Goal: Task Accomplishment & Management: Manage account settings

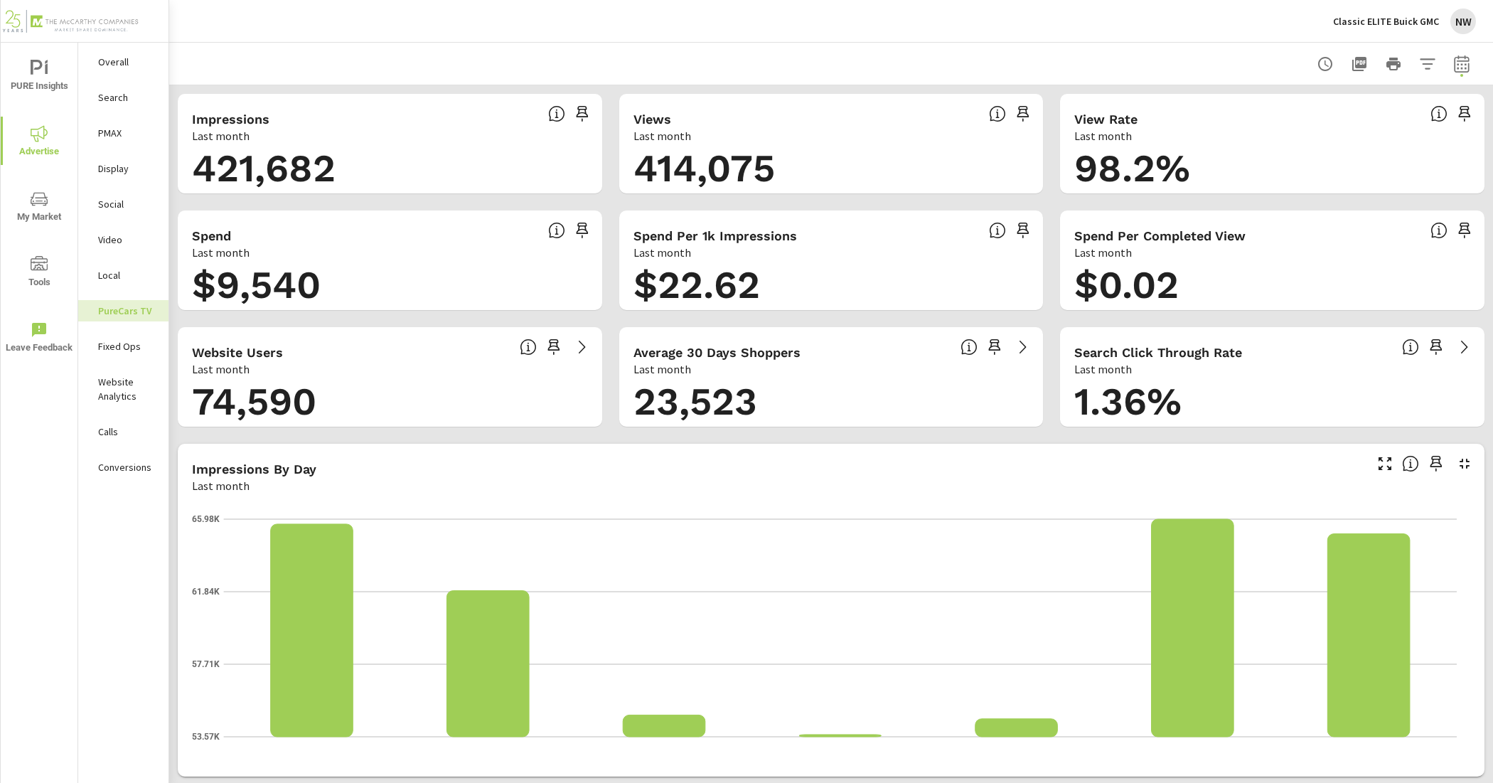
scroll to position [1751, 0]
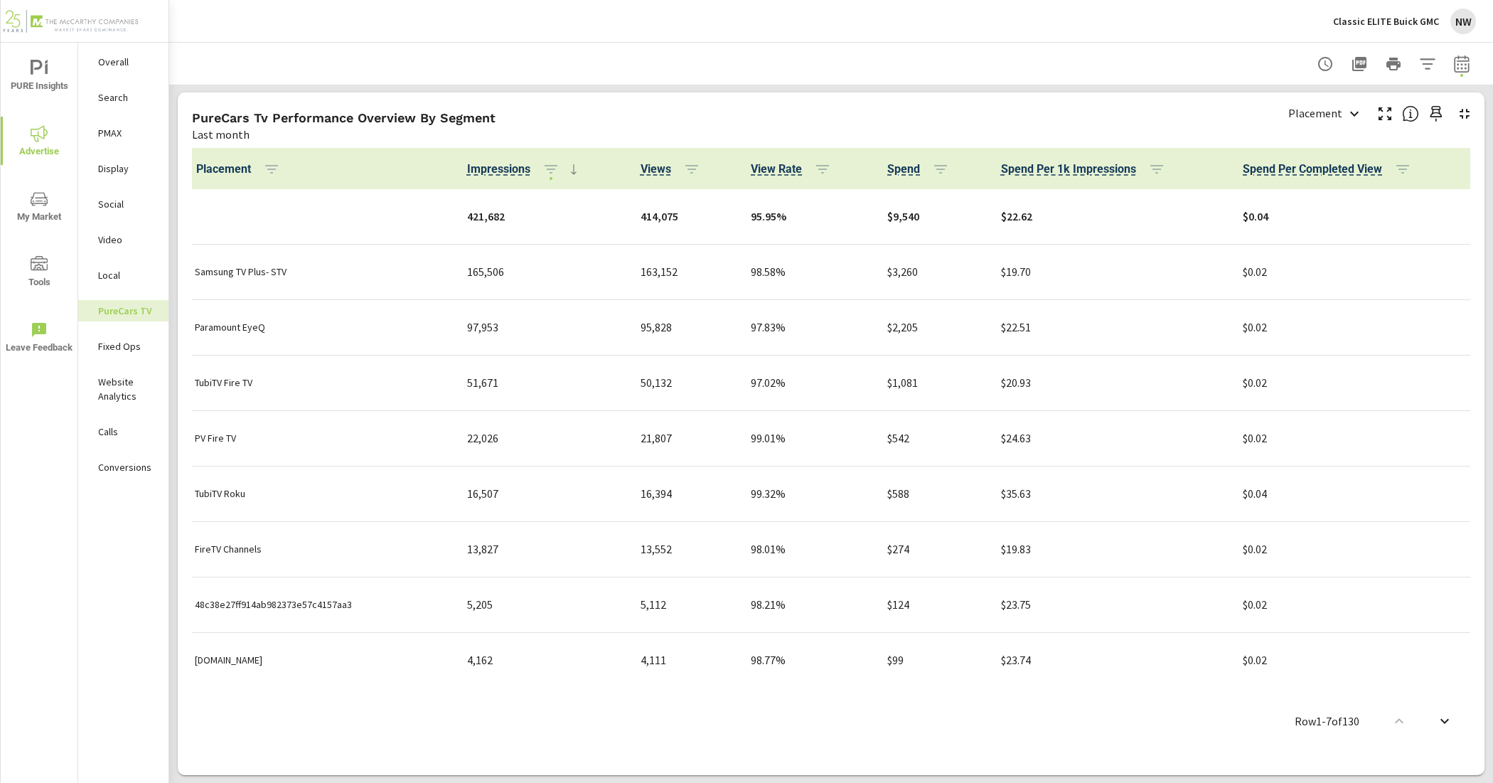
click at [1433, 19] on p "Classic ELITE Buick GMC" at bounding box center [1386, 21] width 106 height 13
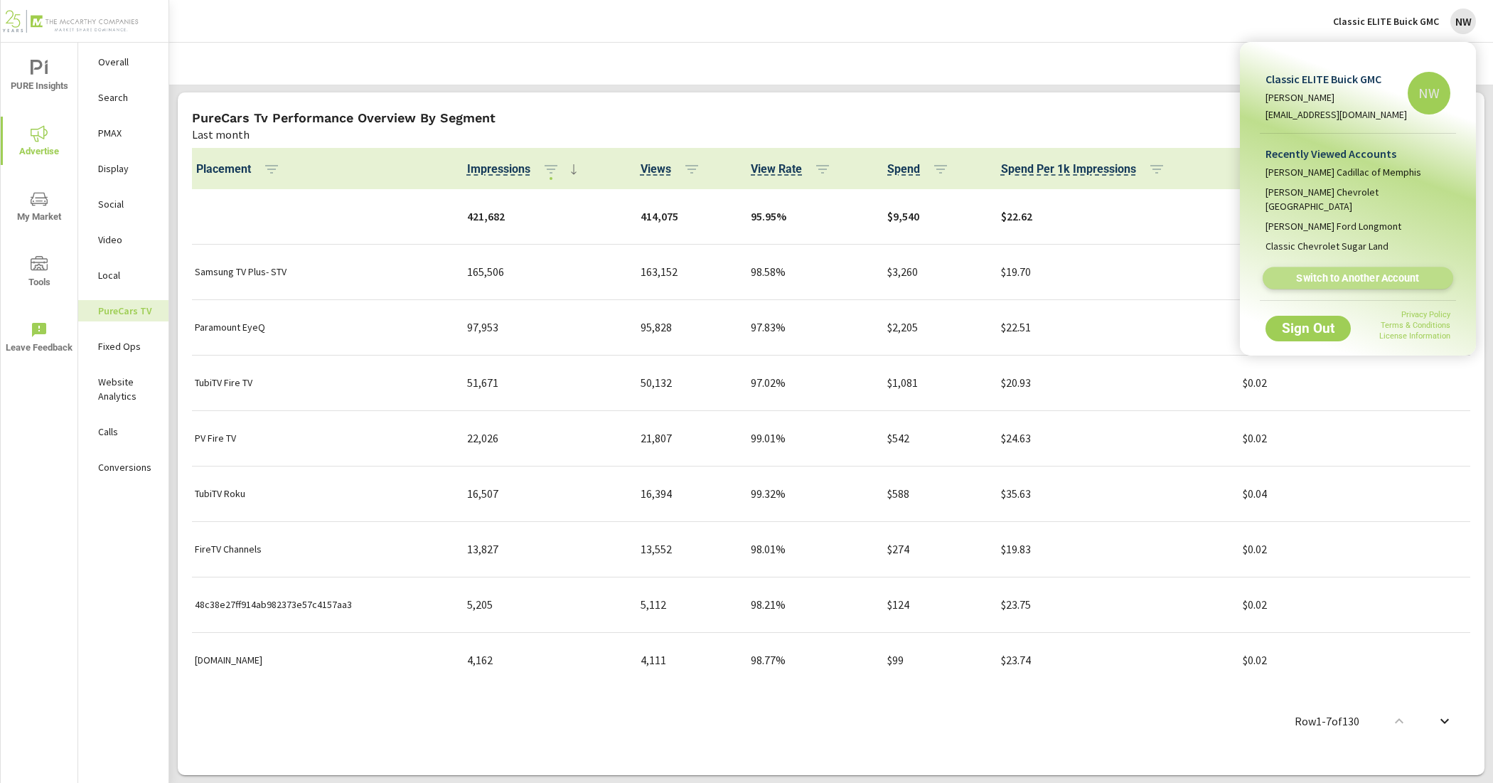
click at [1355, 271] on link "Switch to Another Account" at bounding box center [1358, 278] width 191 height 22
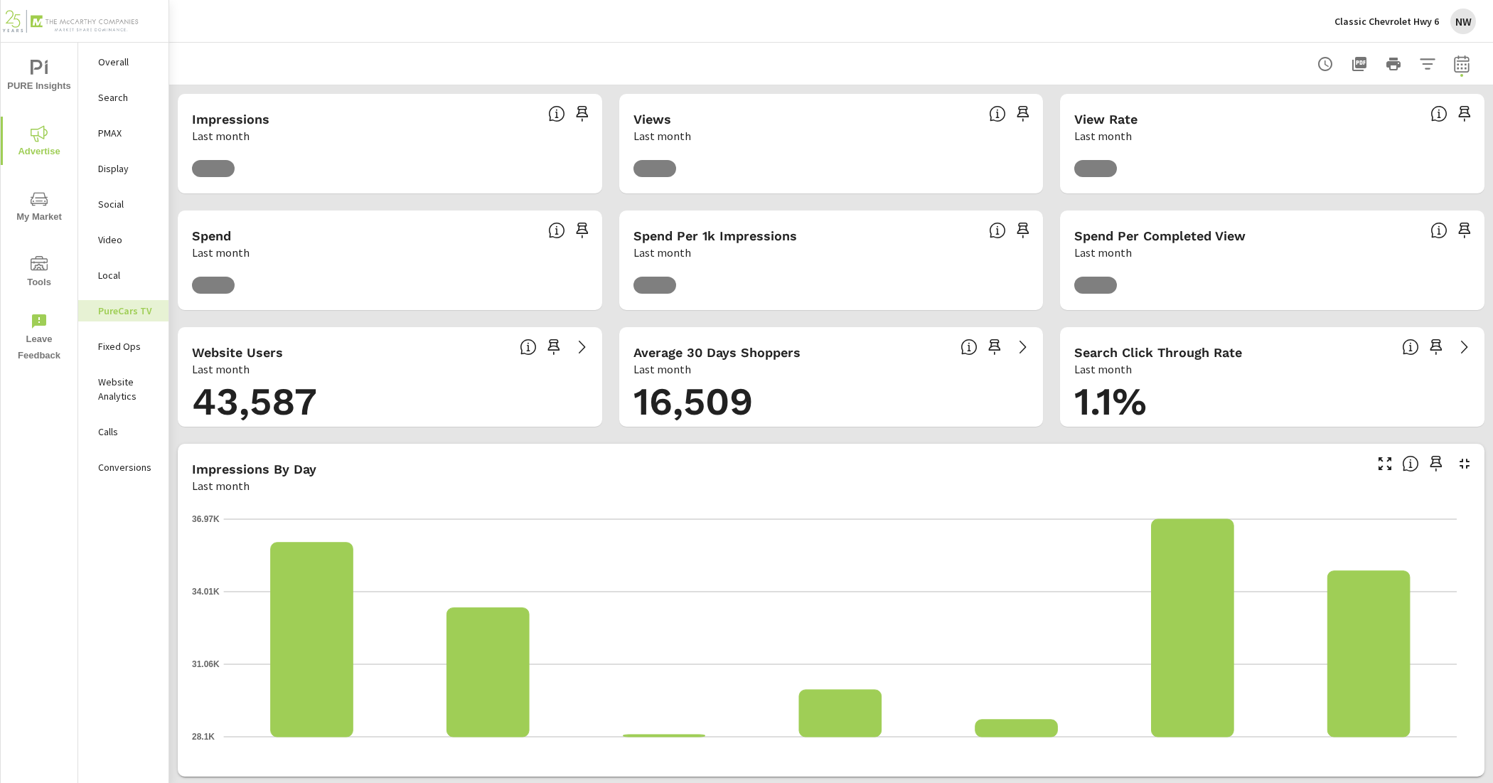
scroll to position [1, 0]
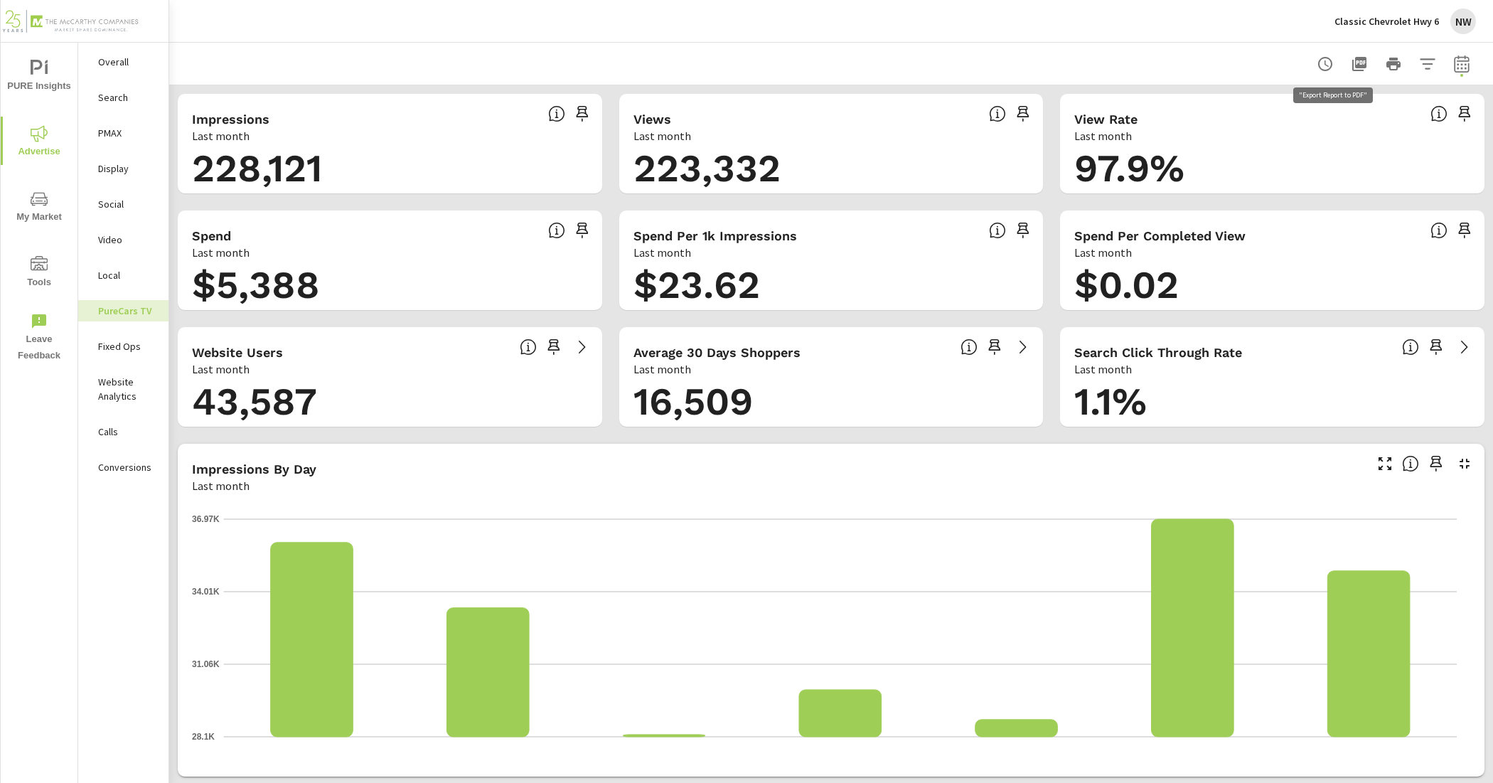
click at [1351, 58] on icon "button" at bounding box center [1359, 63] width 17 height 17
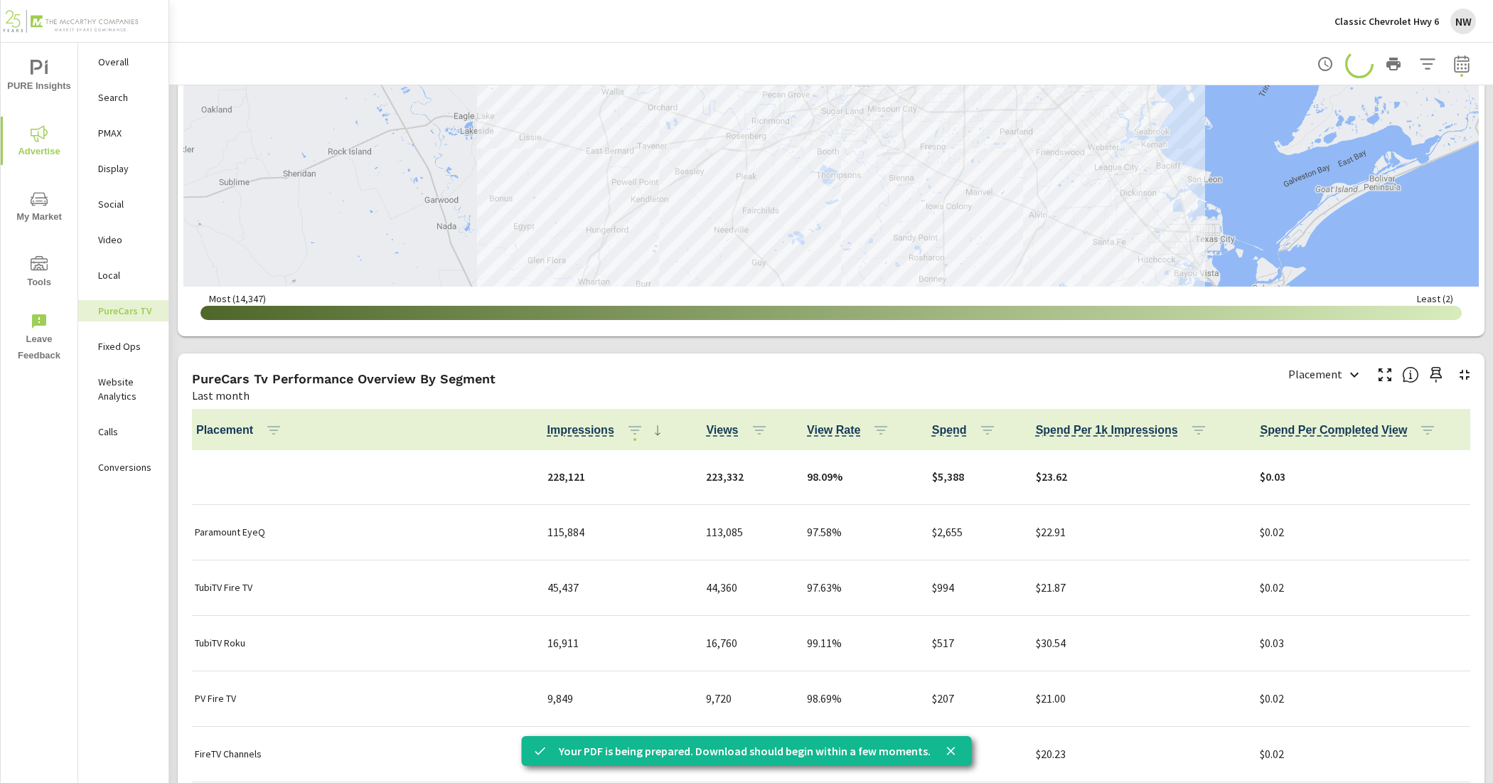
scroll to position [1600, 0]
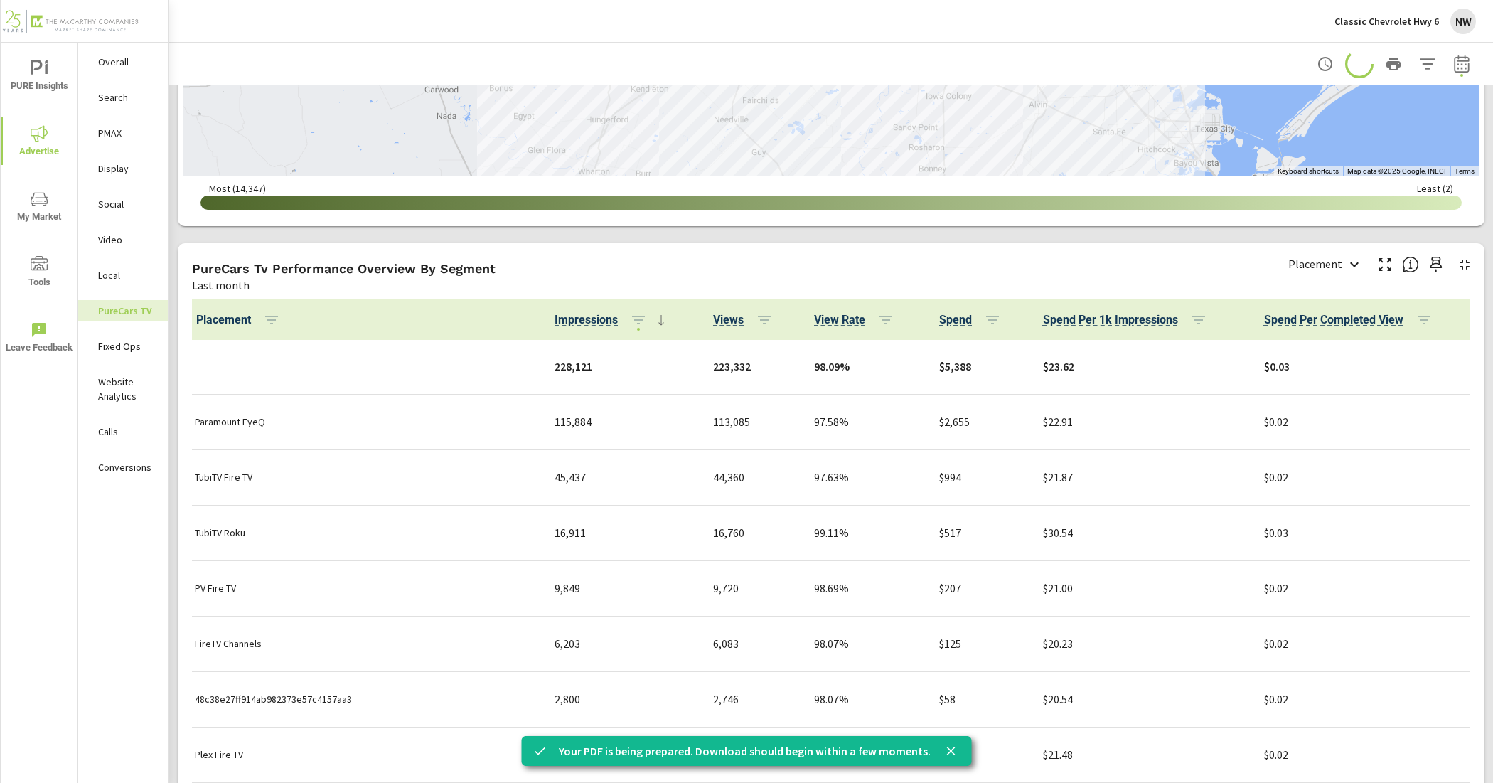
scroll to position [178, 0]
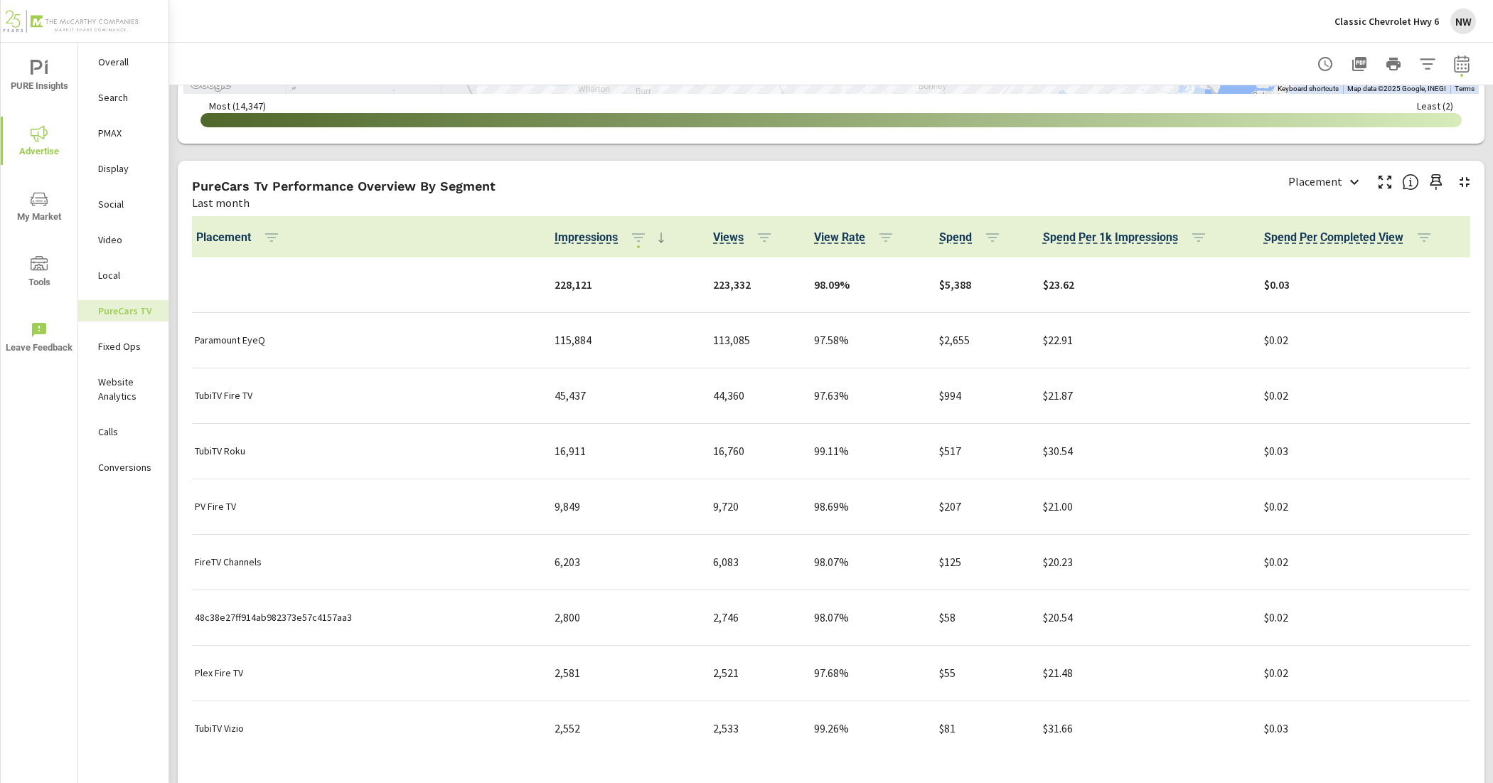
scroll to position [1751, 0]
